Goal: Check status: Check status

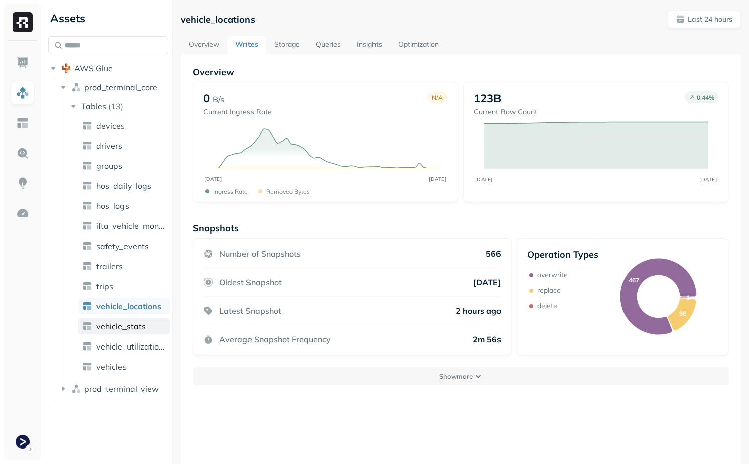
click at [141, 332] on link "vehicle_stats" at bounding box center [123, 326] width 91 height 16
click at [124, 304] on span "vehicle_locations" at bounding box center [128, 306] width 64 height 10
click at [496, 252] on p "566" at bounding box center [493, 253] width 15 height 10
click at [435, 252] on div "Number of Snapshots 566" at bounding box center [352, 258] width 298 height 20
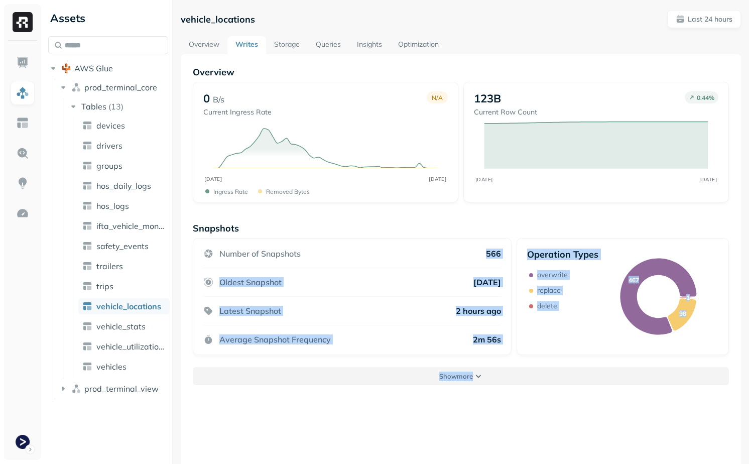
drag, startPoint x: 482, startPoint y: 238, endPoint x: 483, endPoint y: 375, distance: 137.0
click at [483, 375] on div "Snapshots Number of Snapshots 566 Oldest Snapshot [DATE] Latest Snapshot 2 hour…" at bounding box center [461, 303] width 536 height 163
click at [502, 397] on div "Overview 0 B/s Current Ingress Rate N/A AUG [DATE] Ingress Rate Removed bytes 1…" at bounding box center [461, 286] width 560 height 464
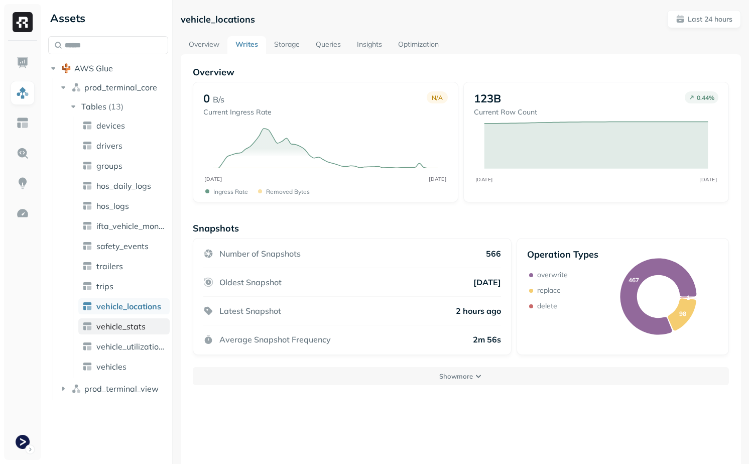
click at [147, 320] on link "vehicle_stats" at bounding box center [123, 326] width 91 height 16
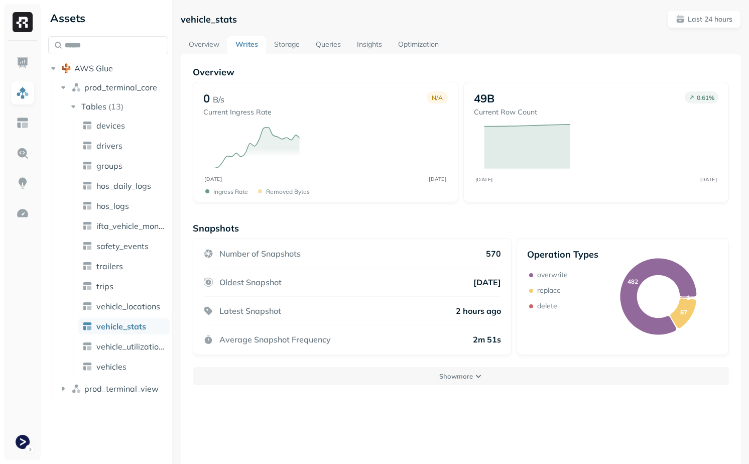
click at [134, 306] on span "vehicle_locations" at bounding box center [128, 306] width 64 height 10
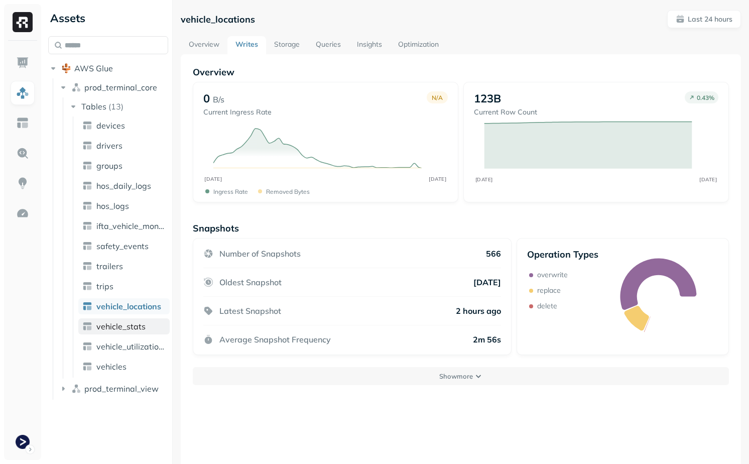
click at [141, 326] on span "vehicle_stats" at bounding box center [120, 326] width 49 height 10
